Goal: Purchase product/service

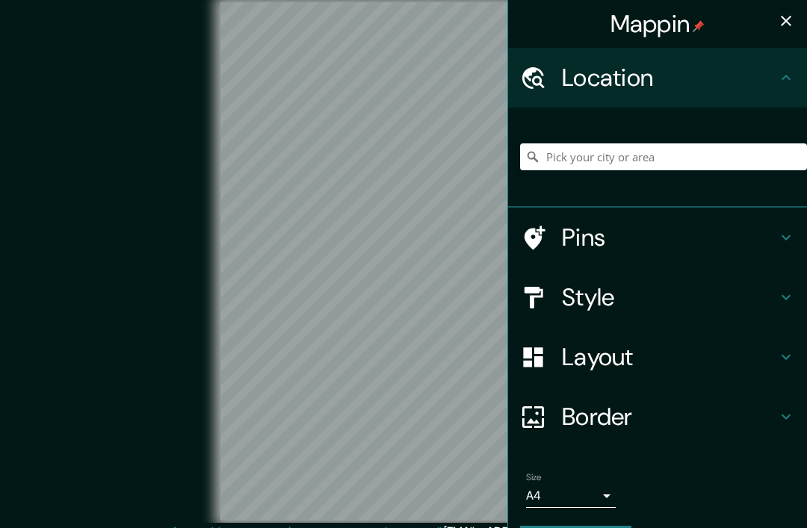
scroll to position [62, 0]
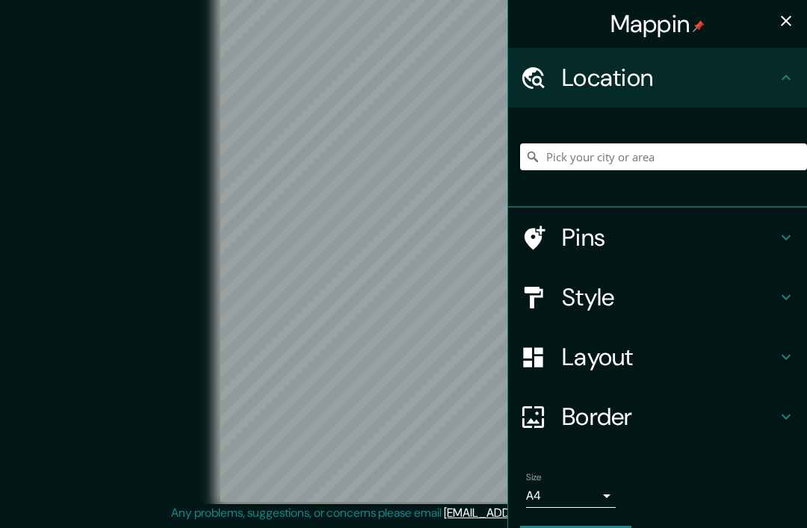
click at [638, 159] on input "Pick your city or area" at bounding box center [663, 157] width 287 height 27
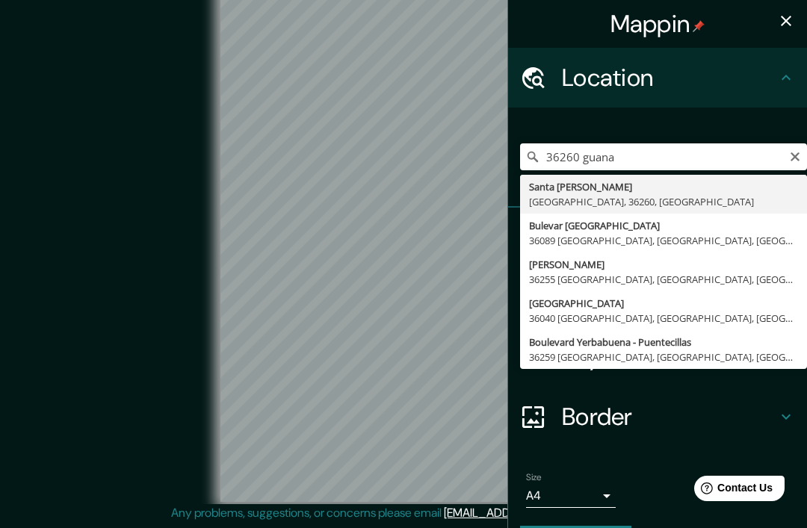
type input "[GEOGRAPHIC_DATA][PERSON_NAME], [GEOGRAPHIC_DATA], 36260, [GEOGRAPHIC_DATA]"
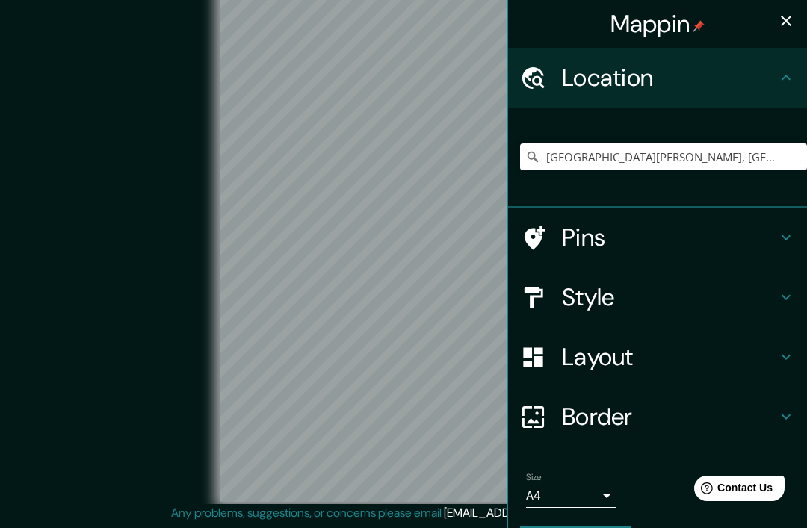
click at [630, 303] on h4 "Style" at bounding box center [669, 298] width 215 height 30
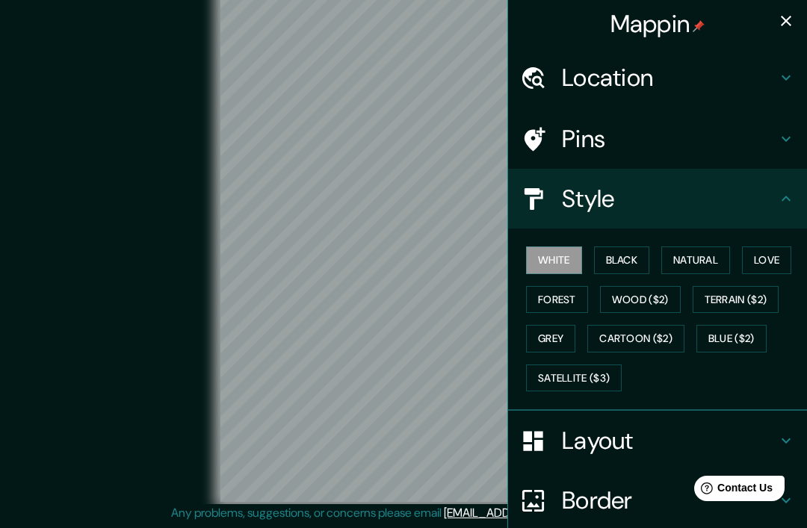
click at [627, 261] on button "Black" at bounding box center [622, 261] width 56 height 28
click at [704, 261] on button "Natural" at bounding box center [695, 261] width 69 height 28
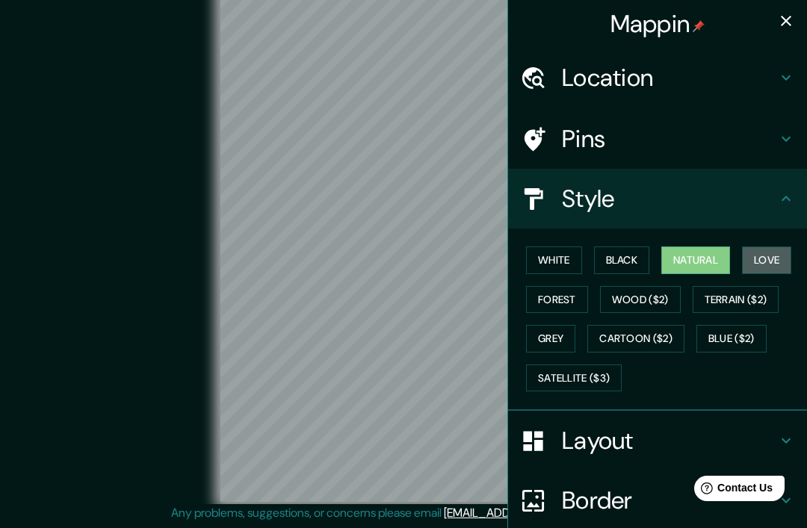
click at [779, 265] on button "Love" at bounding box center [766, 261] width 49 height 28
click at [557, 303] on button "Forest" at bounding box center [557, 300] width 62 height 28
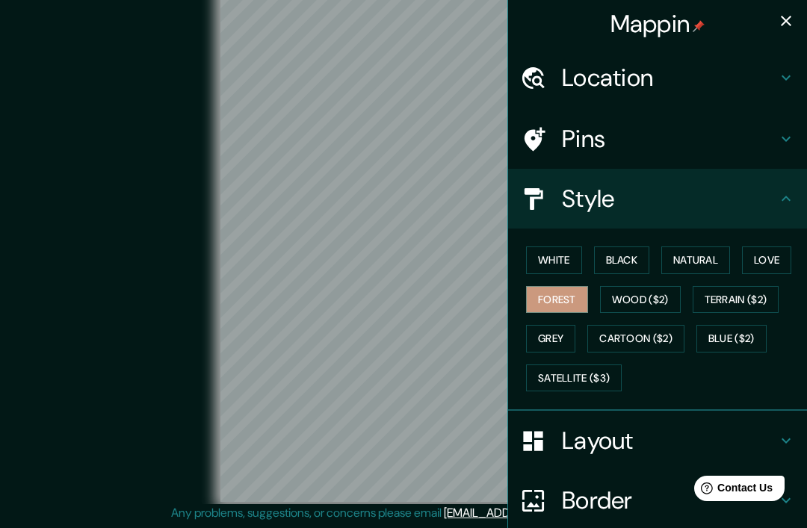
click at [633, 300] on button "Wood ($2)" at bounding box center [640, 300] width 81 height 28
click at [558, 334] on button "Grey" at bounding box center [550, 339] width 49 height 28
click at [573, 294] on button "Forest" at bounding box center [557, 300] width 62 height 28
click at [778, 256] on button "Love" at bounding box center [766, 261] width 49 height 28
click at [552, 297] on button "Forest" at bounding box center [557, 300] width 62 height 28
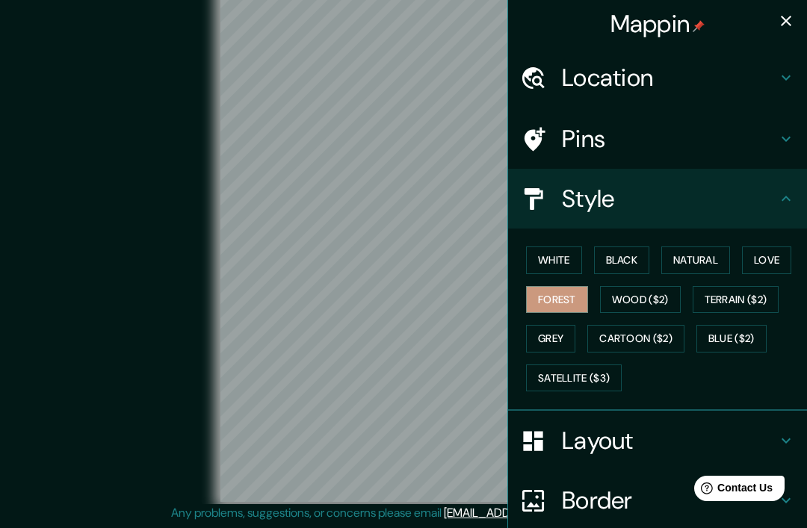
click at [784, 18] on icon "button" at bounding box center [786, 21] width 10 height 10
